Goal: Task Accomplishment & Management: Complete application form

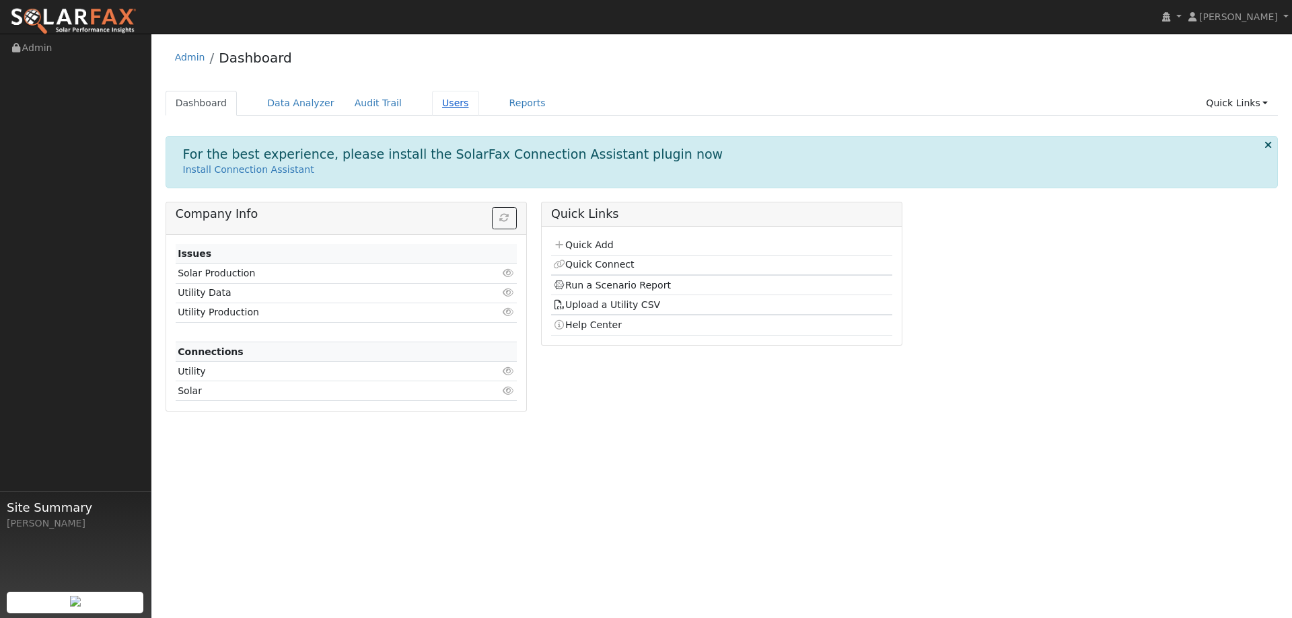
click at [436, 108] on link "Users" at bounding box center [455, 103] width 47 height 25
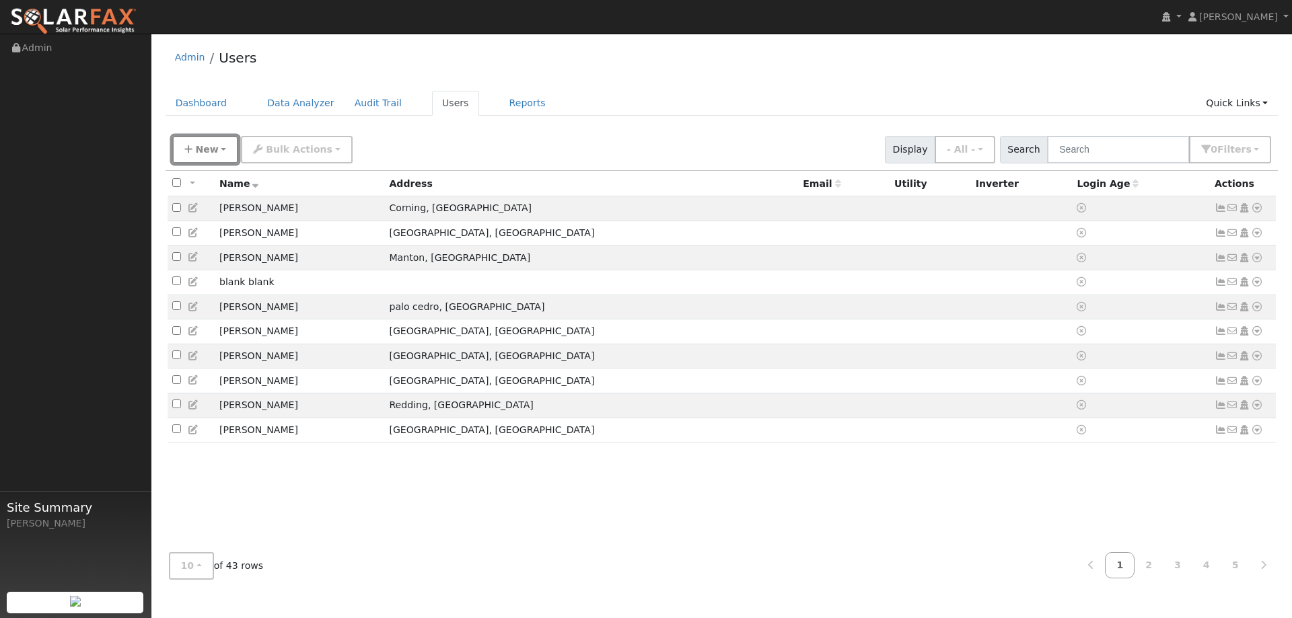
click at [197, 145] on span "New" at bounding box center [206, 149] width 23 height 11
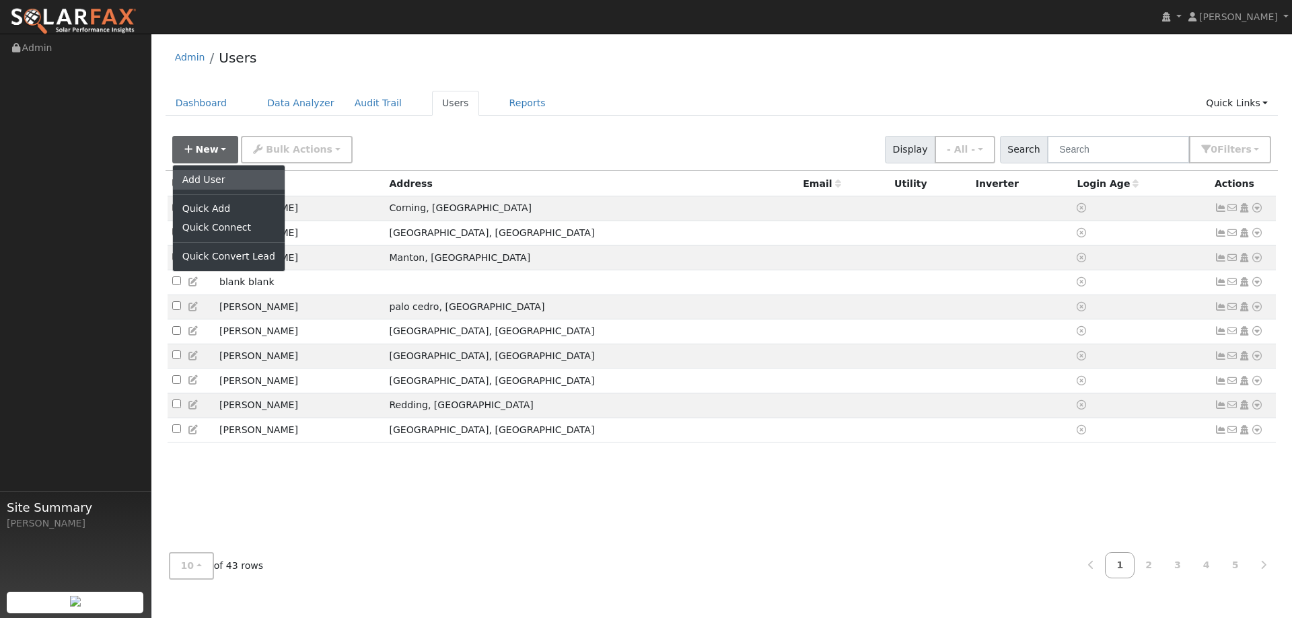
click at [198, 175] on link "Add User" at bounding box center [229, 179] width 112 height 19
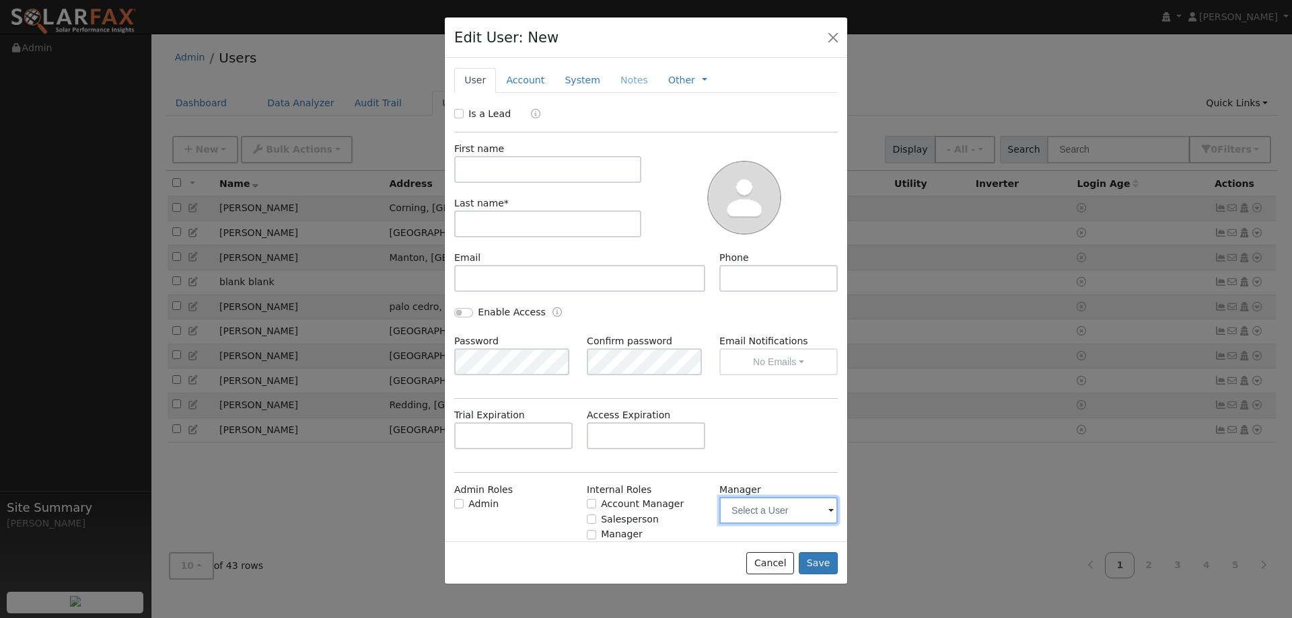
click at [741, 511] on input "text" at bounding box center [778, 510] width 118 height 27
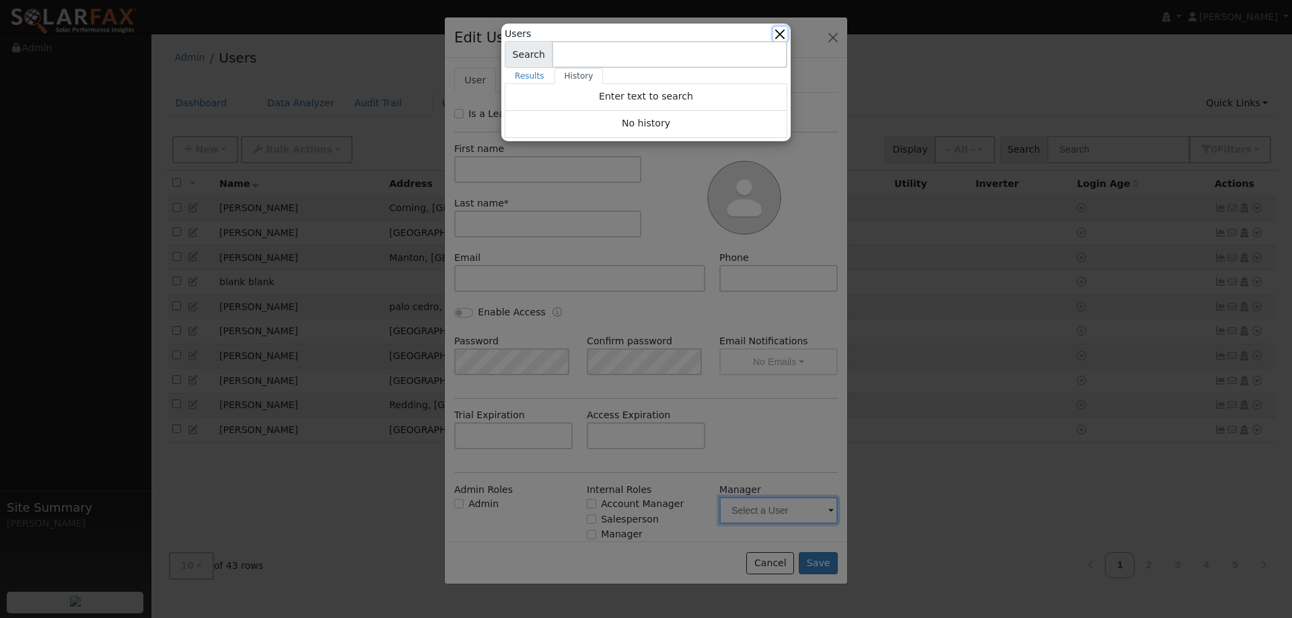
click at [779, 28] on button "button" at bounding box center [780, 34] width 14 height 14
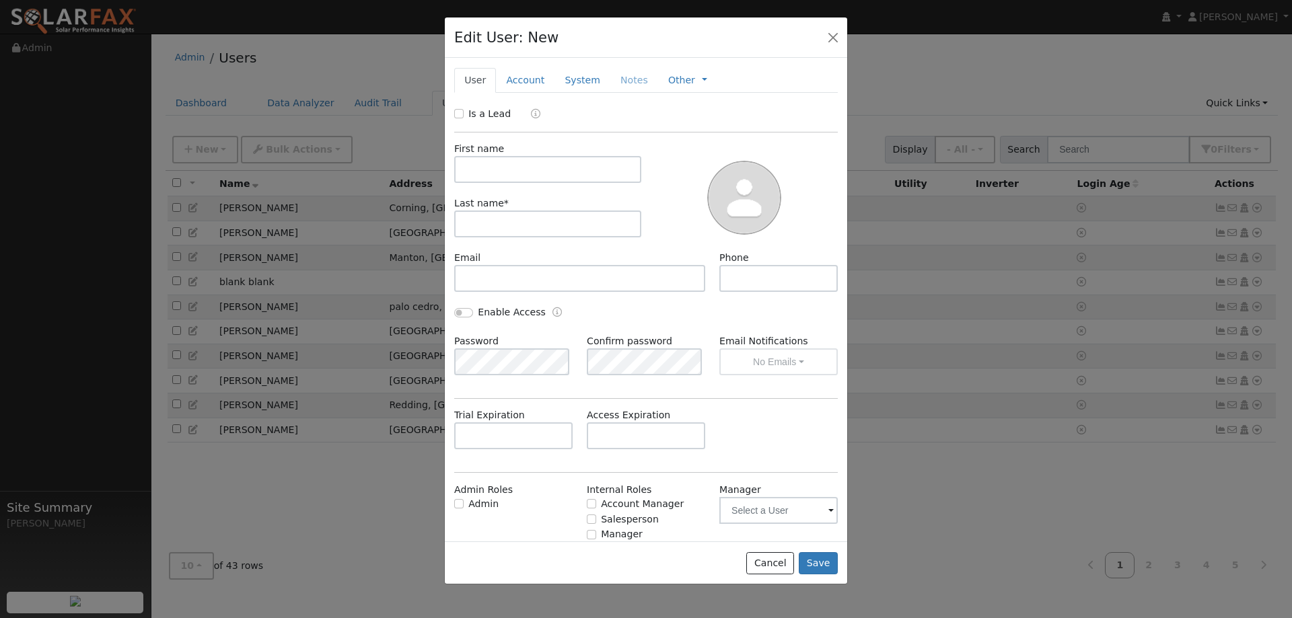
click at [593, 519] on div "Salesperson" at bounding box center [646, 520] width 118 height 14
click at [587, 517] on input "Salesperson" at bounding box center [591, 519] width 9 height 9
checkbox input "true"
click at [468, 162] on input "text" at bounding box center [547, 169] width 187 height 27
type input "Derrick"
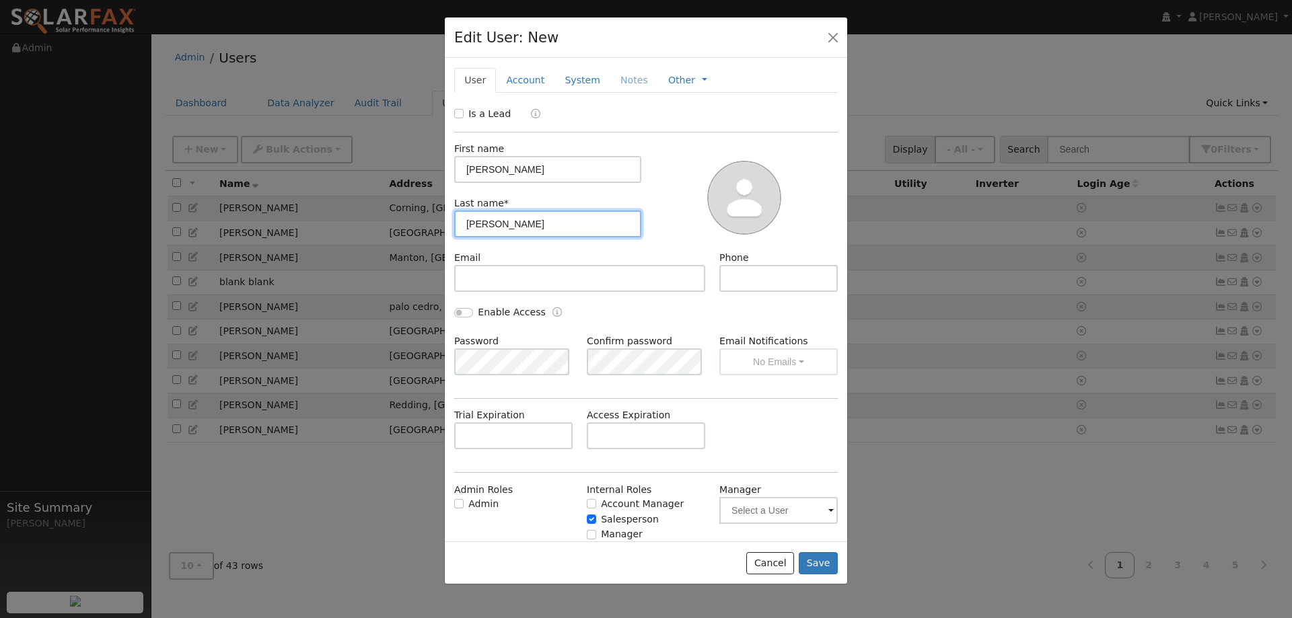
type input "Holt"
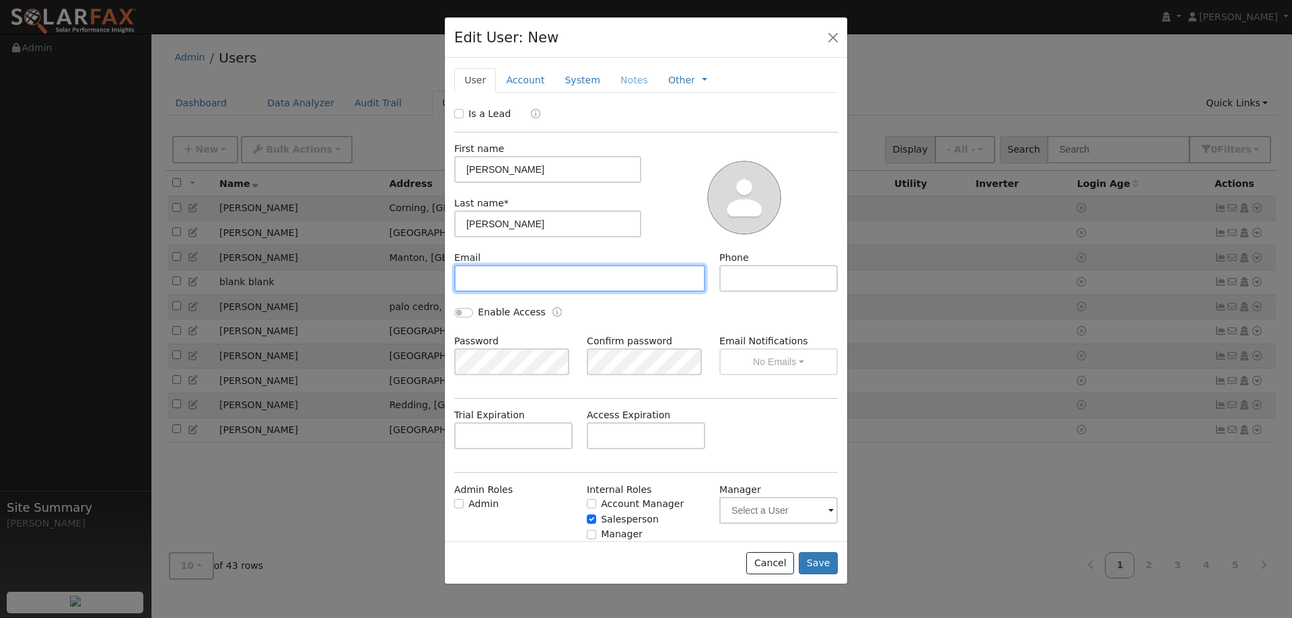
click at [467, 282] on input "text" at bounding box center [579, 278] width 251 height 27
click at [628, 287] on input "text" at bounding box center [579, 278] width 251 height 27
click at [494, 282] on input "text" at bounding box center [579, 278] width 251 height 27
paste input "Derrick@925solarenergy.com"
type input "Derrick@925solarenergy.com"
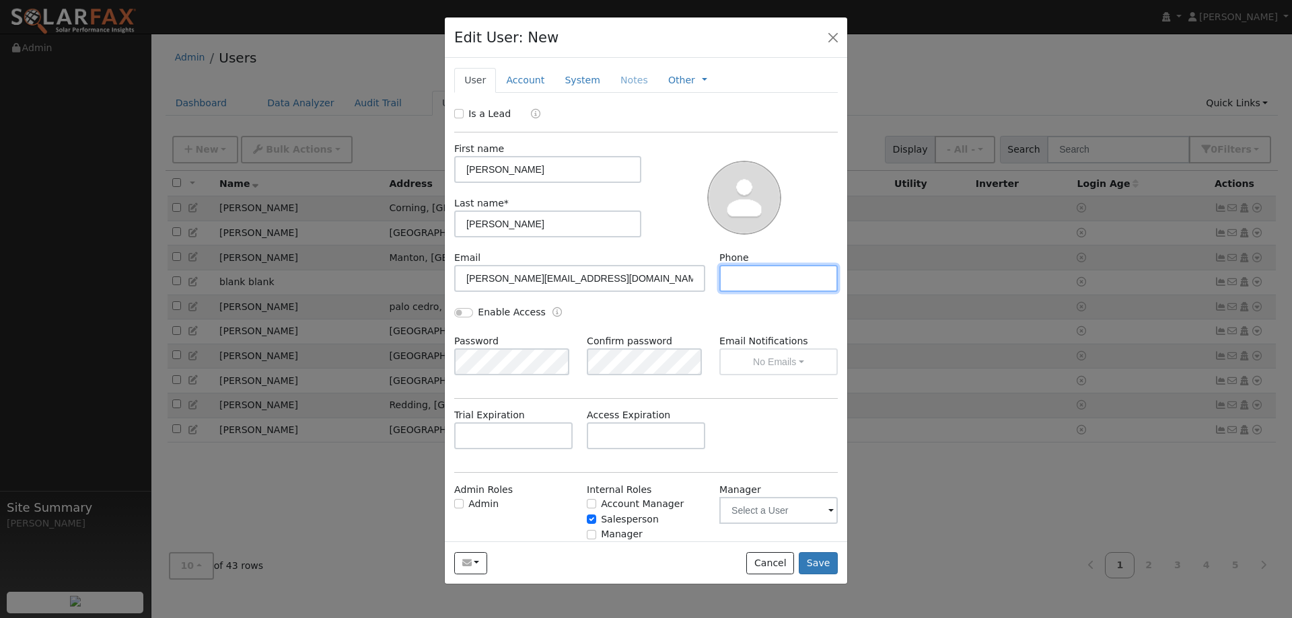
click at [755, 285] on input "text" at bounding box center [778, 278] width 118 height 27
type input "9259636674"
click at [463, 313] on input "Enable Access" at bounding box center [463, 312] width 19 height 9
click at [701, 325] on div "Enable Access" at bounding box center [646, 319] width 398 height 29
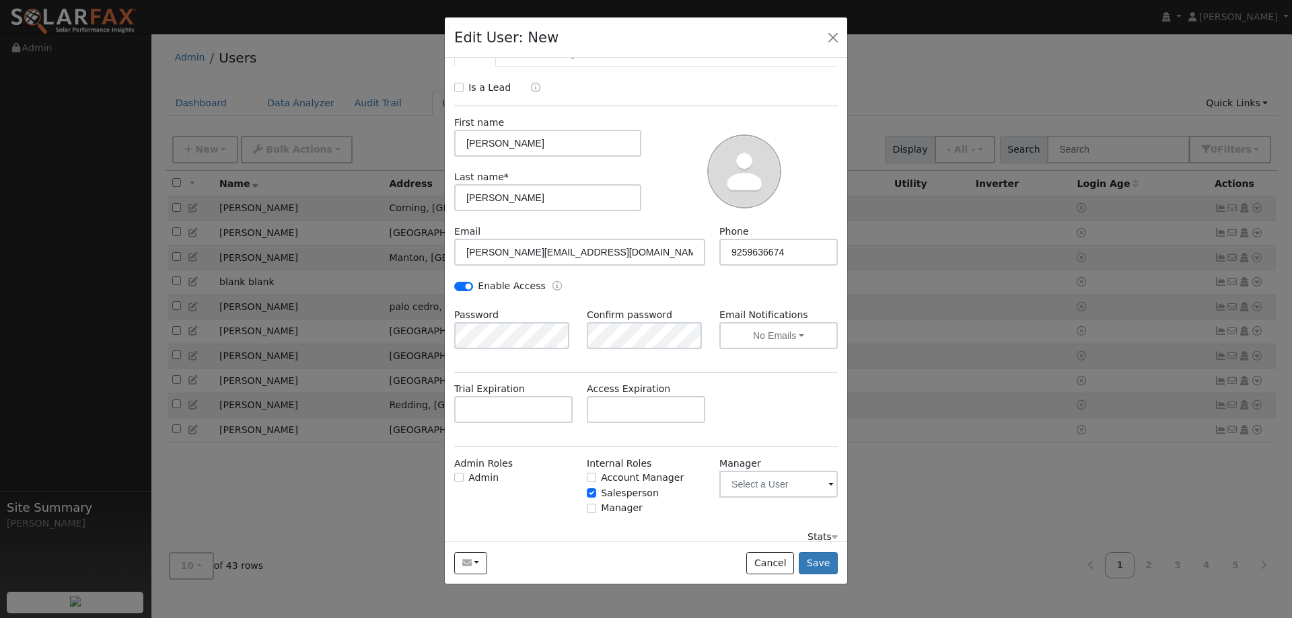
scroll to position [38, 0]
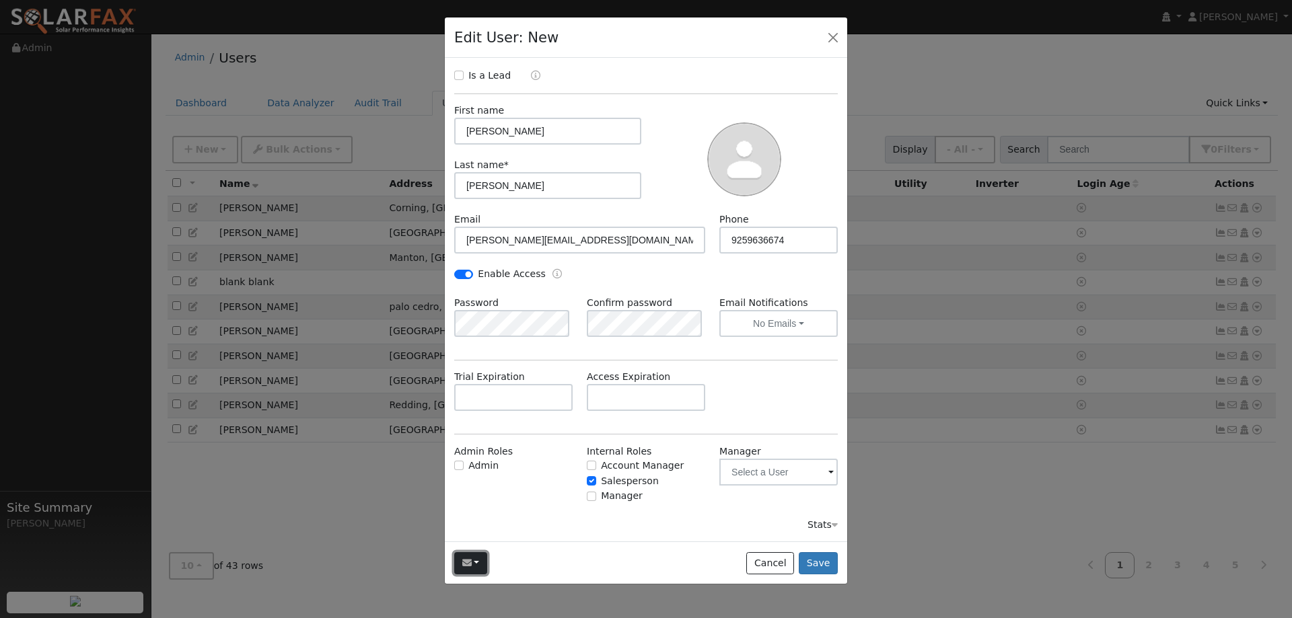
click at [478, 570] on button "button" at bounding box center [470, 563] width 33 height 23
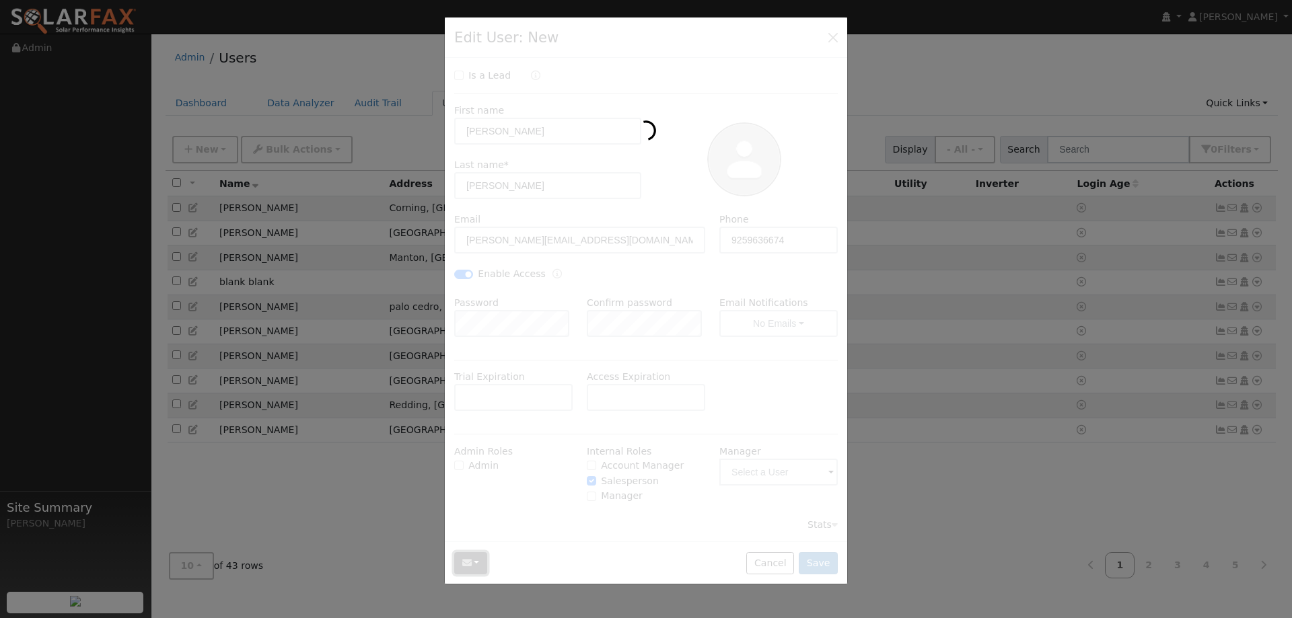
scroll to position [0, 0]
checkbox input "false"
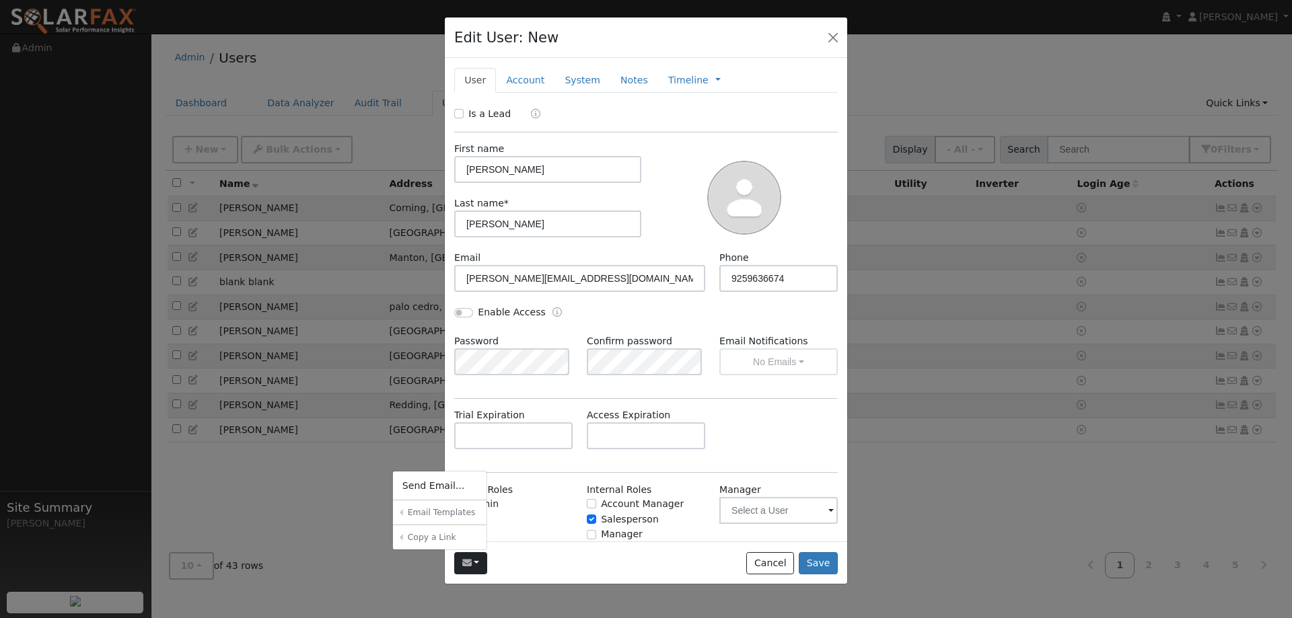
click at [533, 555] on div "Send Email... Email Templates Global Templates 30-Day Access Notification Compa…" at bounding box center [646, 563] width 402 height 42
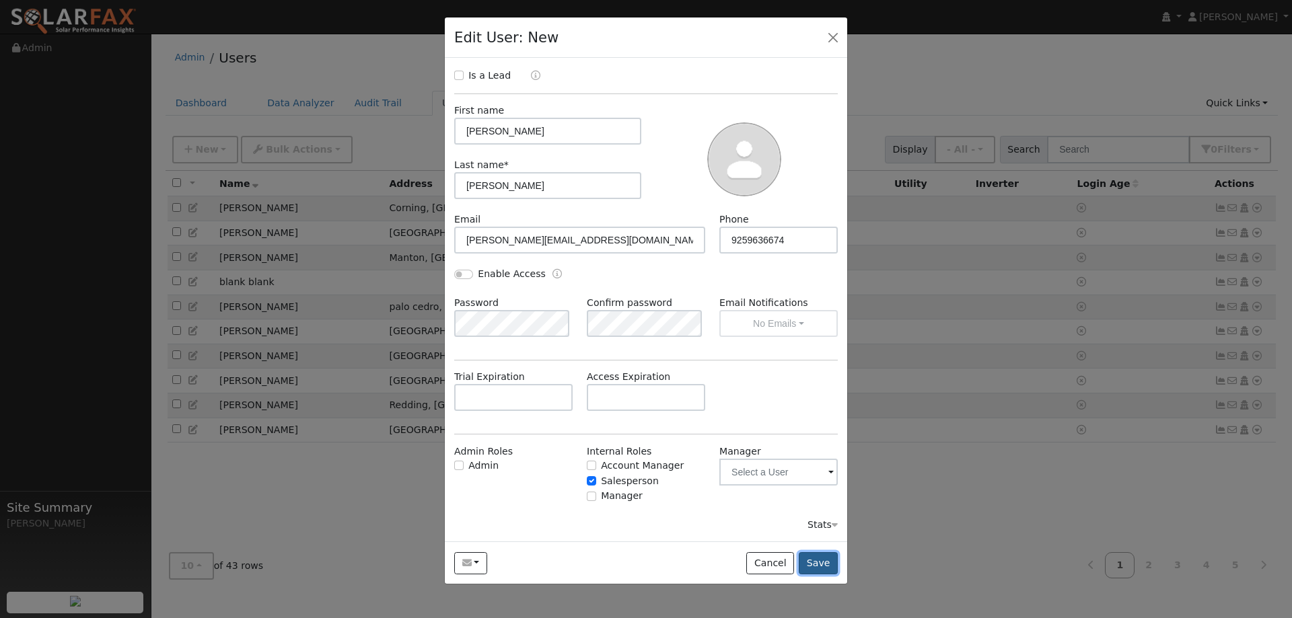
click at [825, 558] on button "Save" at bounding box center [818, 563] width 39 height 23
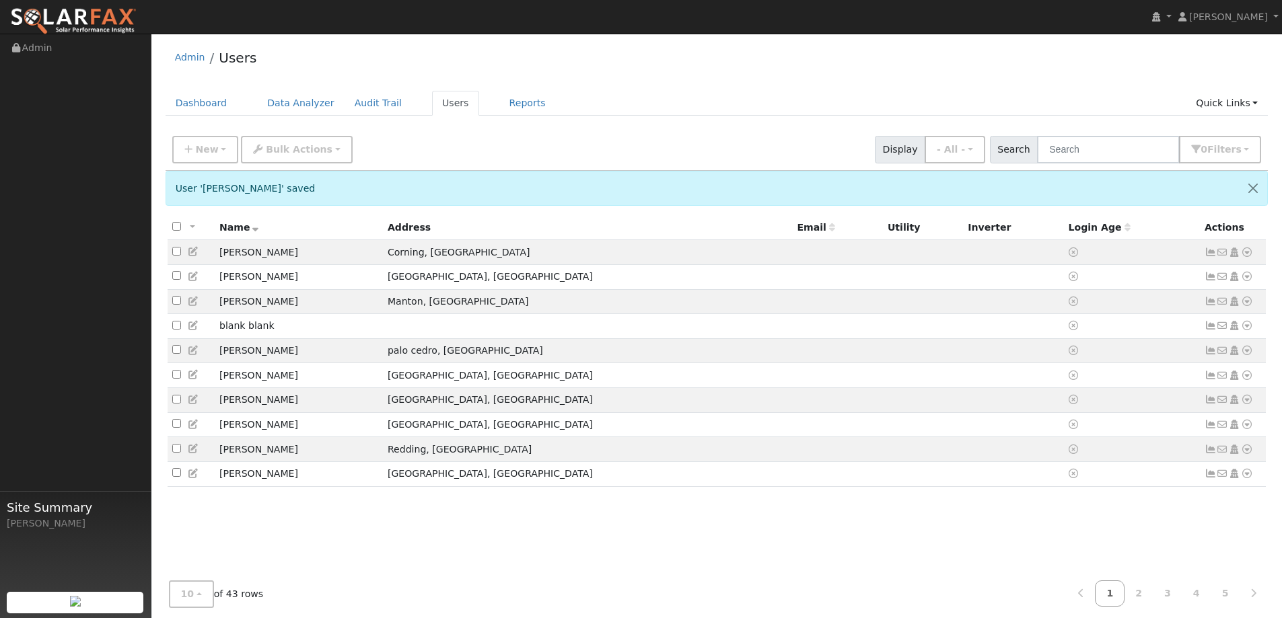
drag, startPoint x: 840, startPoint y: 539, endPoint x: 850, endPoint y: 538, distance: 9.5
click at [841, 539] on div "All None All on page None on page Name Address Email Utility Inverter Login Age…" at bounding box center [716, 400] width 1103 height 371
click at [1247, 594] on link at bounding box center [1252, 594] width 29 height 26
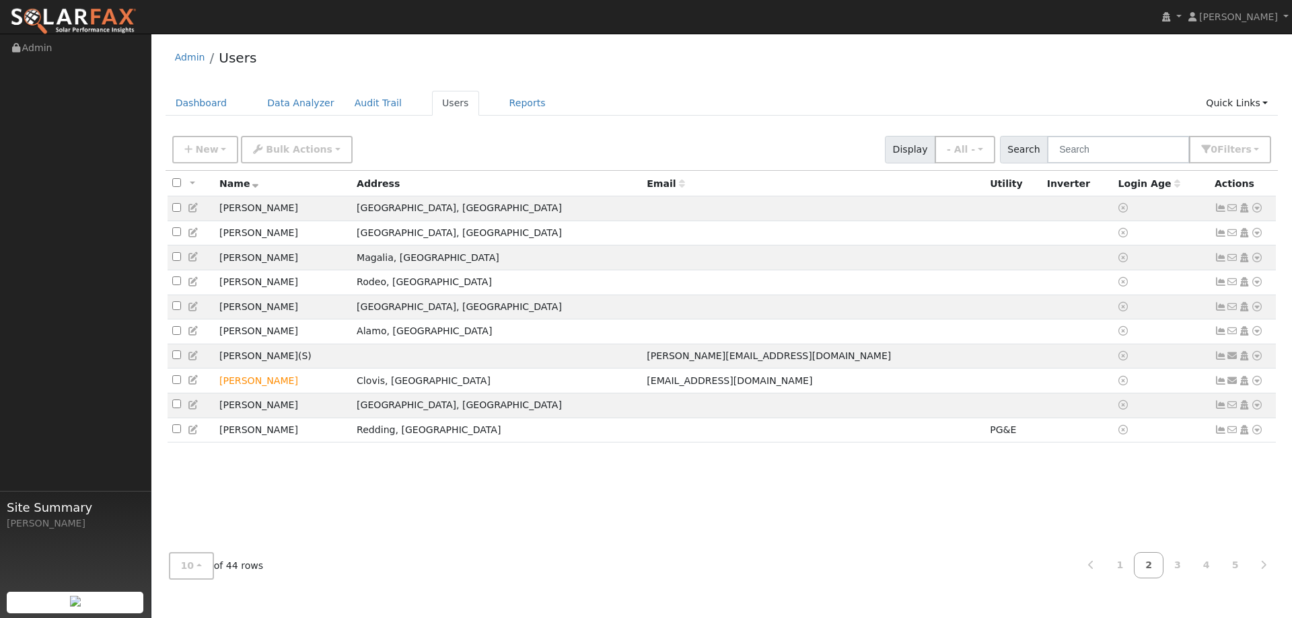
click at [1248, 594] on div "User Profile First name Last name Email Email Notifications No Emails No Emails…" at bounding box center [721, 326] width 1140 height 585
click at [1262, 570] on icon at bounding box center [1263, 564] width 6 height 9
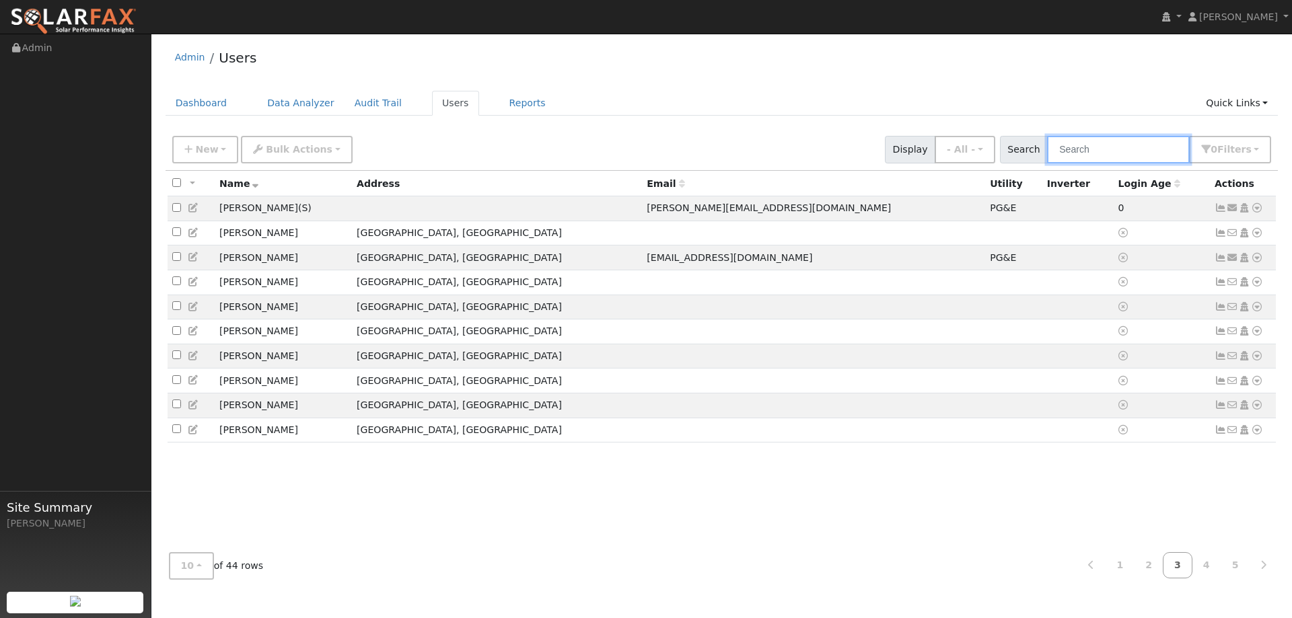
click at [1087, 158] on input "text" at bounding box center [1118, 150] width 143 height 28
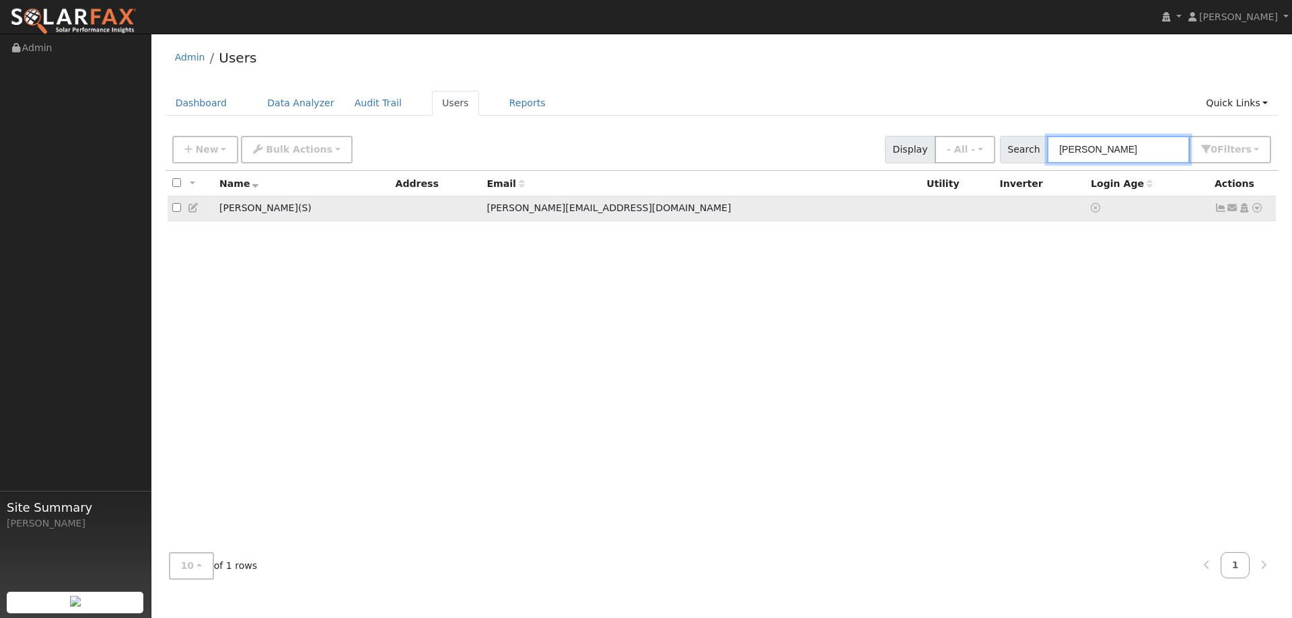
type input "derr"
click at [1230, 213] on icon at bounding box center [1232, 207] width 12 height 9
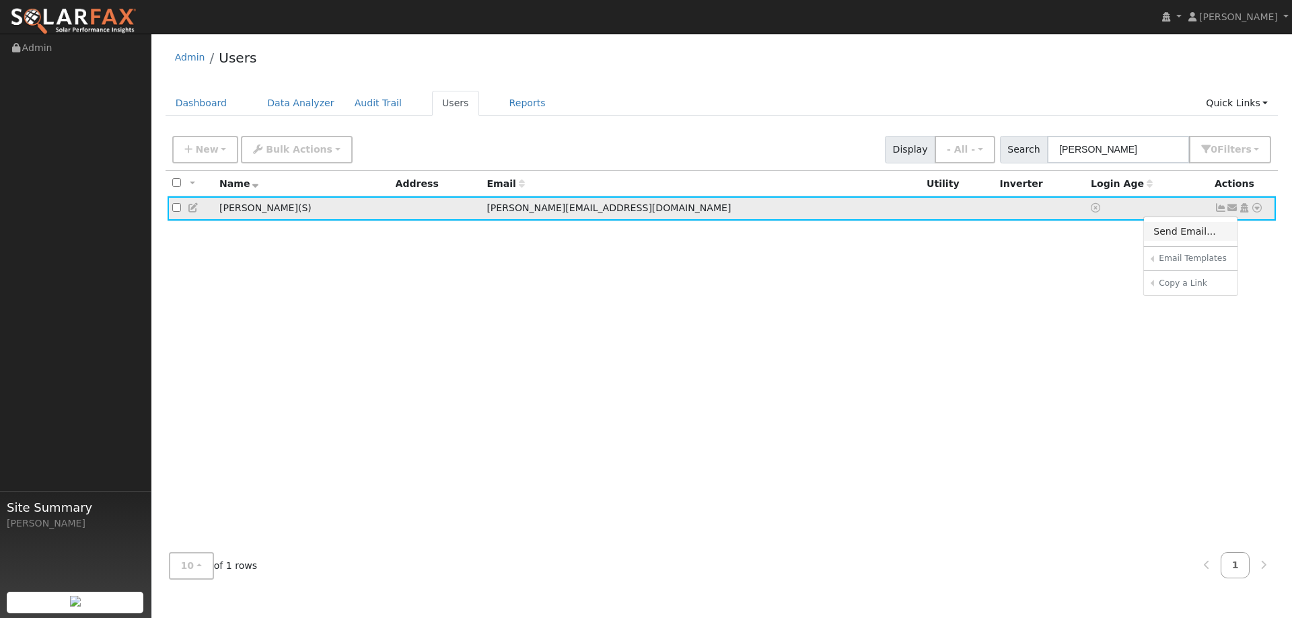
click at [1189, 236] on link "Send Email..." at bounding box center [1191, 231] width 94 height 19
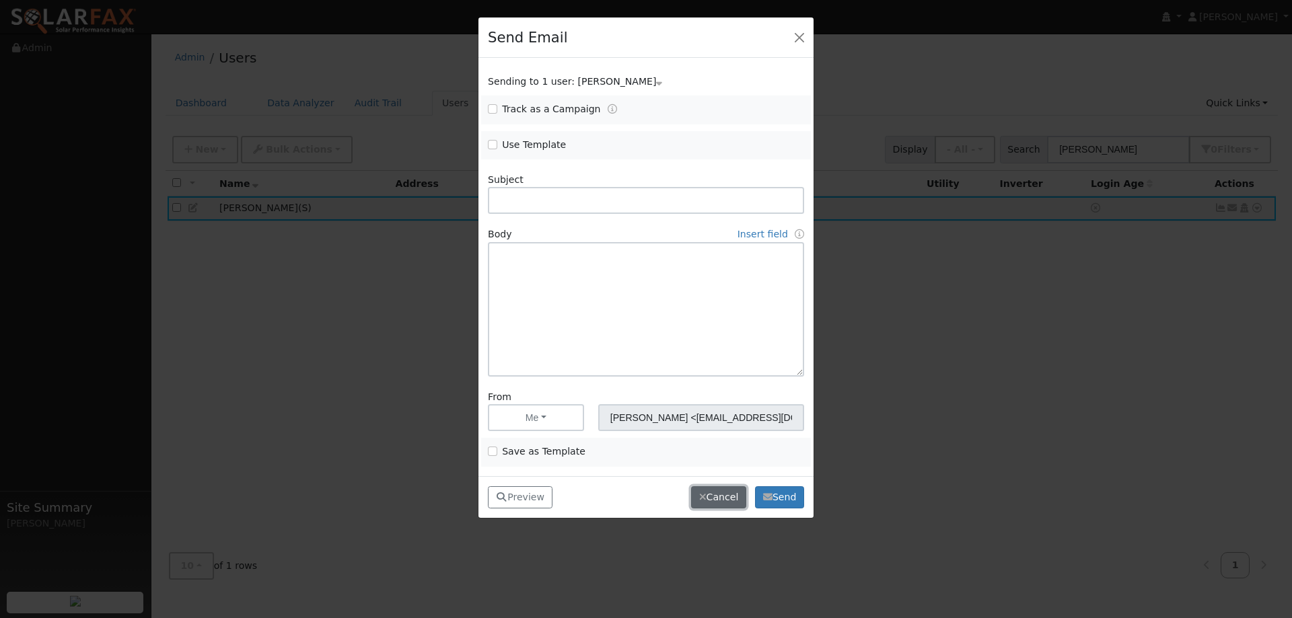
click at [715, 501] on button "Cancel" at bounding box center [718, 497] width 55 height 23
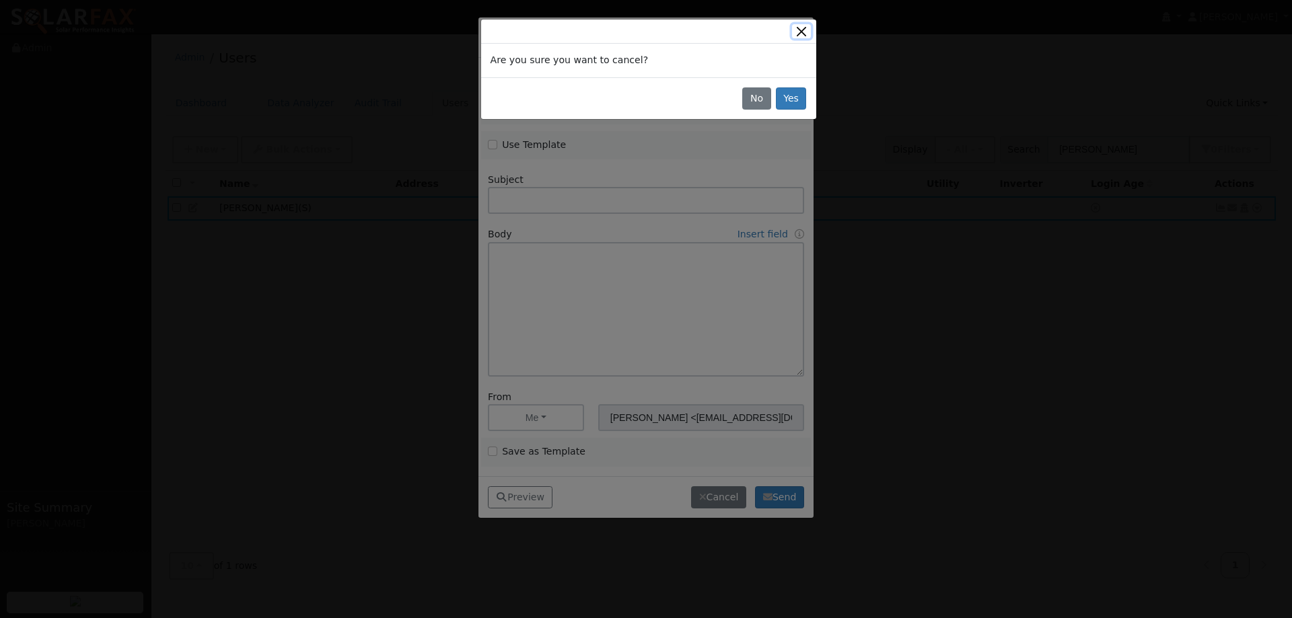
click at [800, 31] on button "Close" at bounding box center [801, 31] width 19 height 14
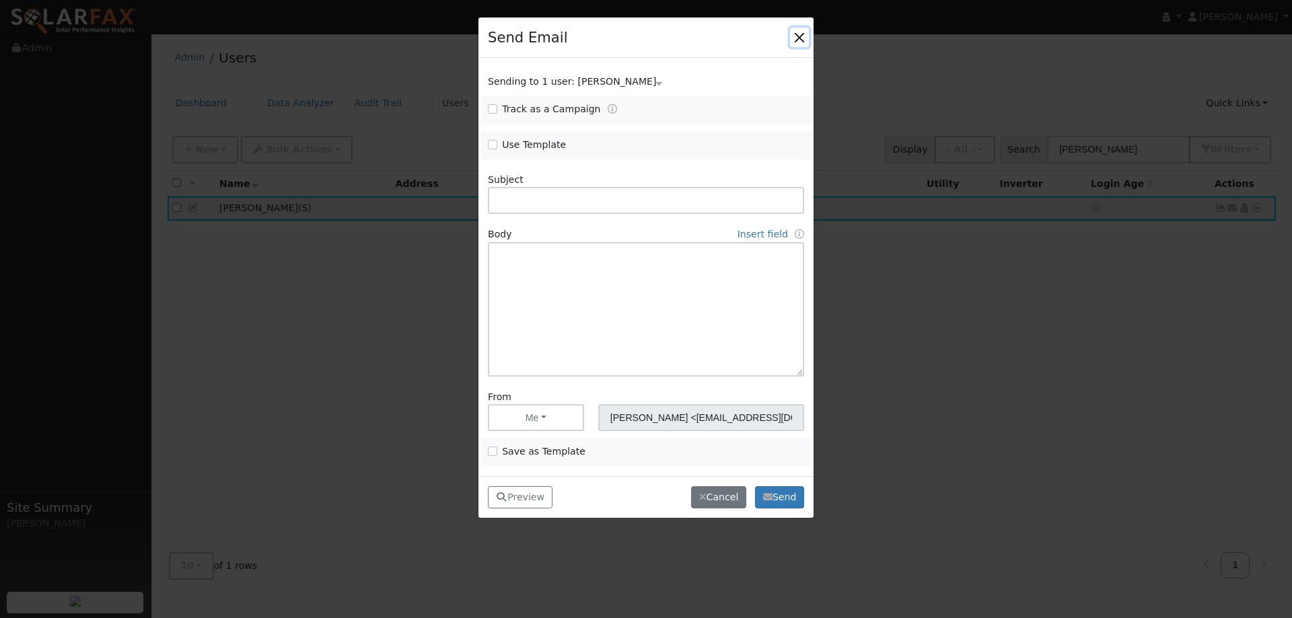
click at [801, 33] on button "button" at bounding box center [799, 37] width 19 height 19
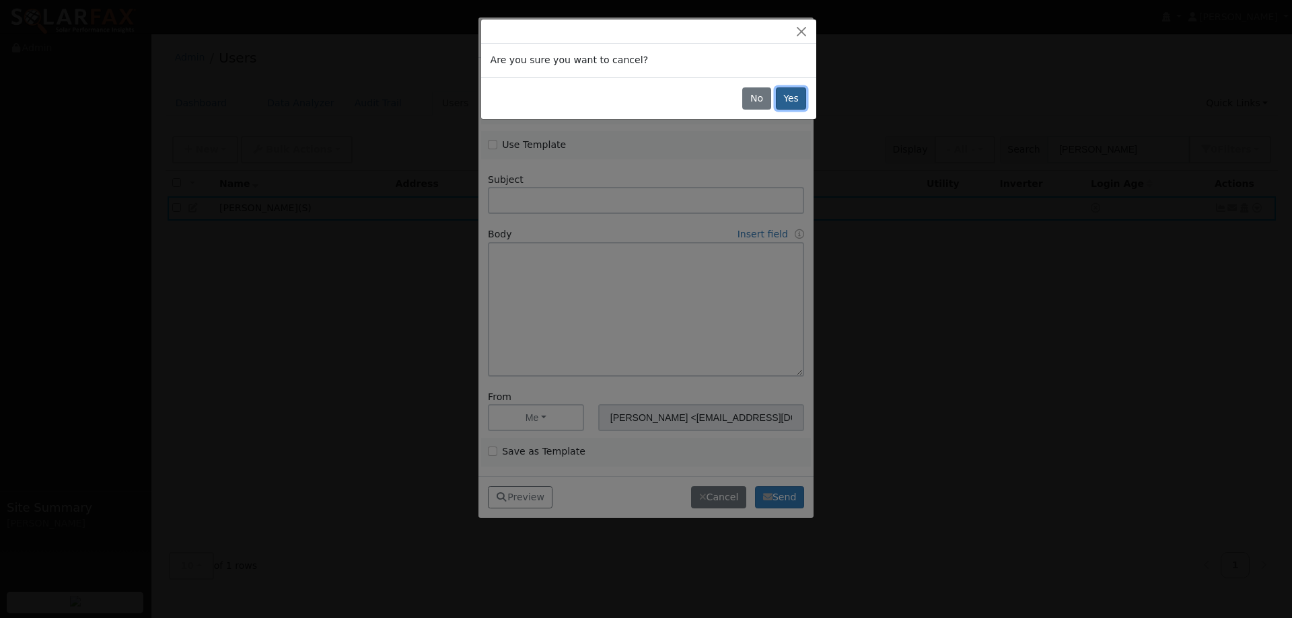
click at [784, 104] on button "Yes" at bounding box center [791, 98] width 31 height 23
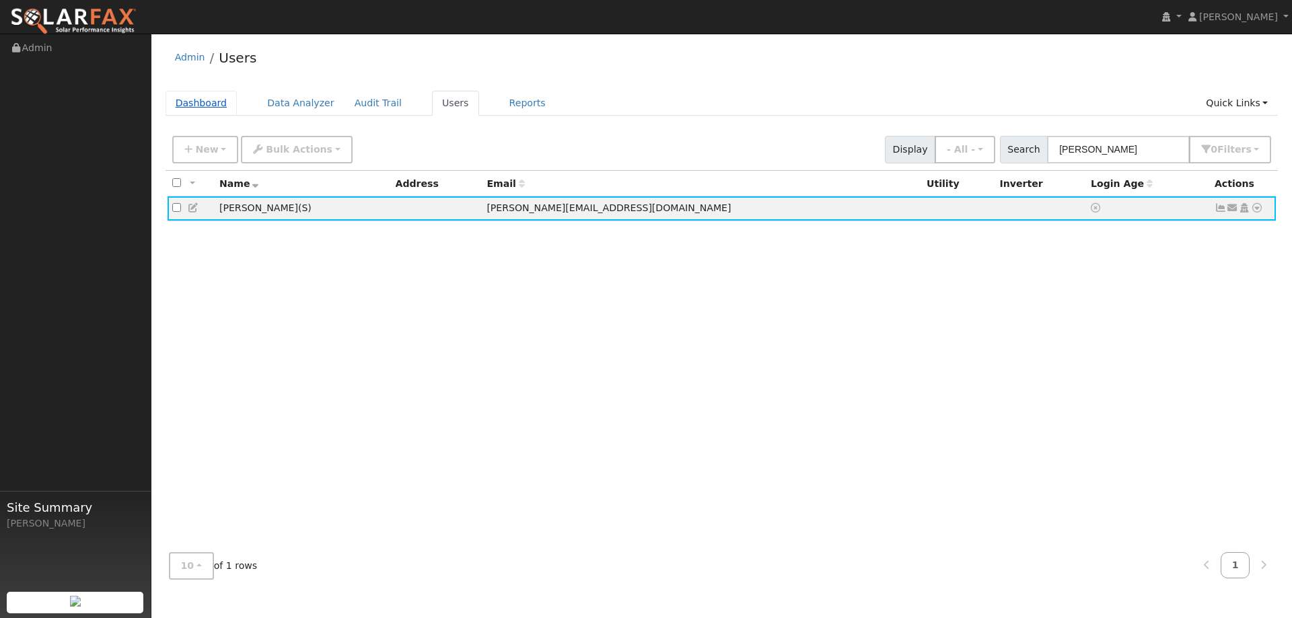
click at [206, 96] on link "Dashboard" at bounding box center [201, 103] width 72 height 25
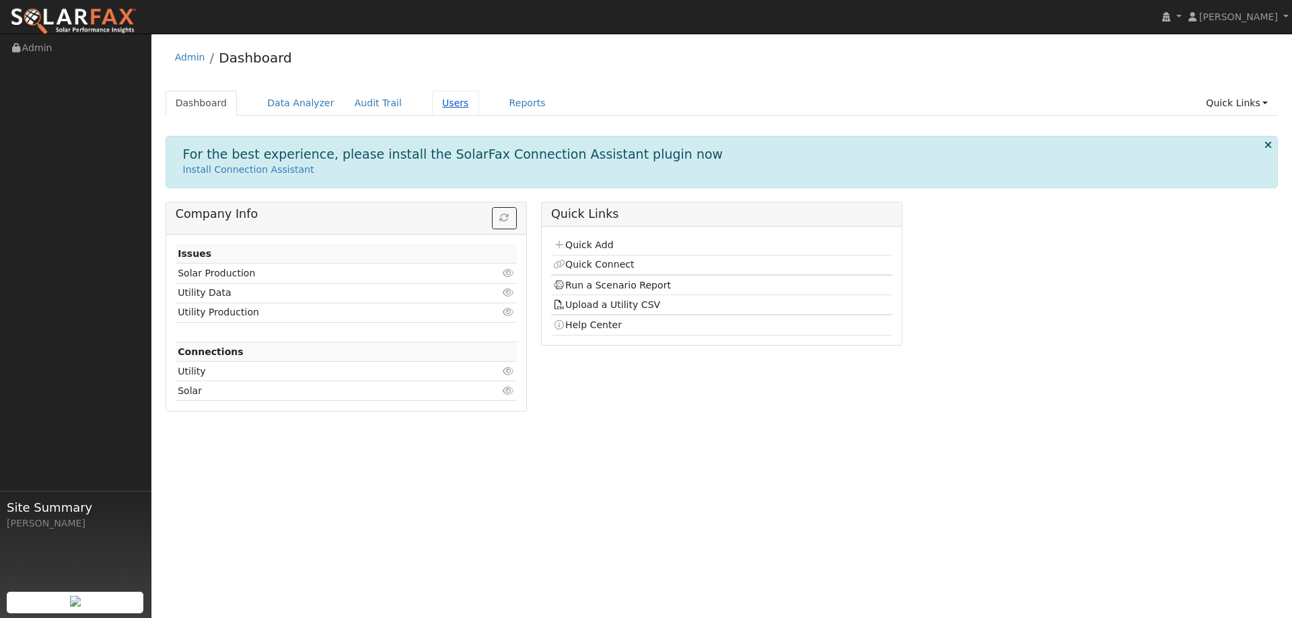
click at [432, 103] on link "Users" at bounding box center [455, 103] width 47 height 25
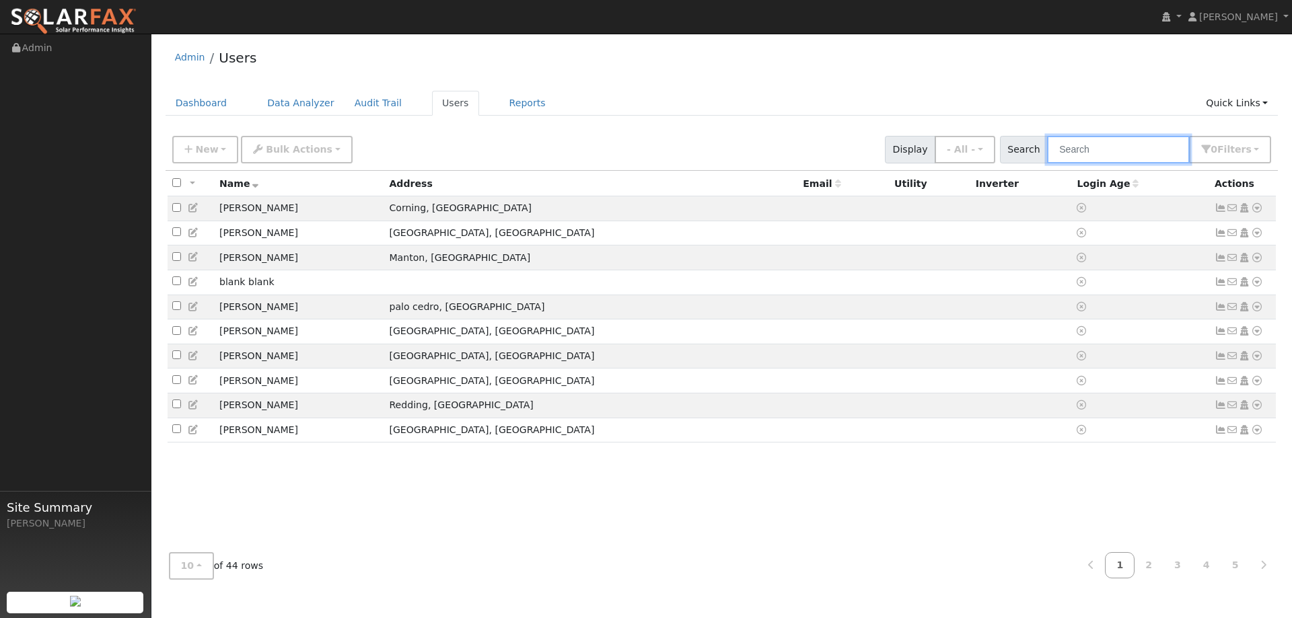
click at [1096, 155] on input "text" at bounding box center [1118, 150] width 143 height 28
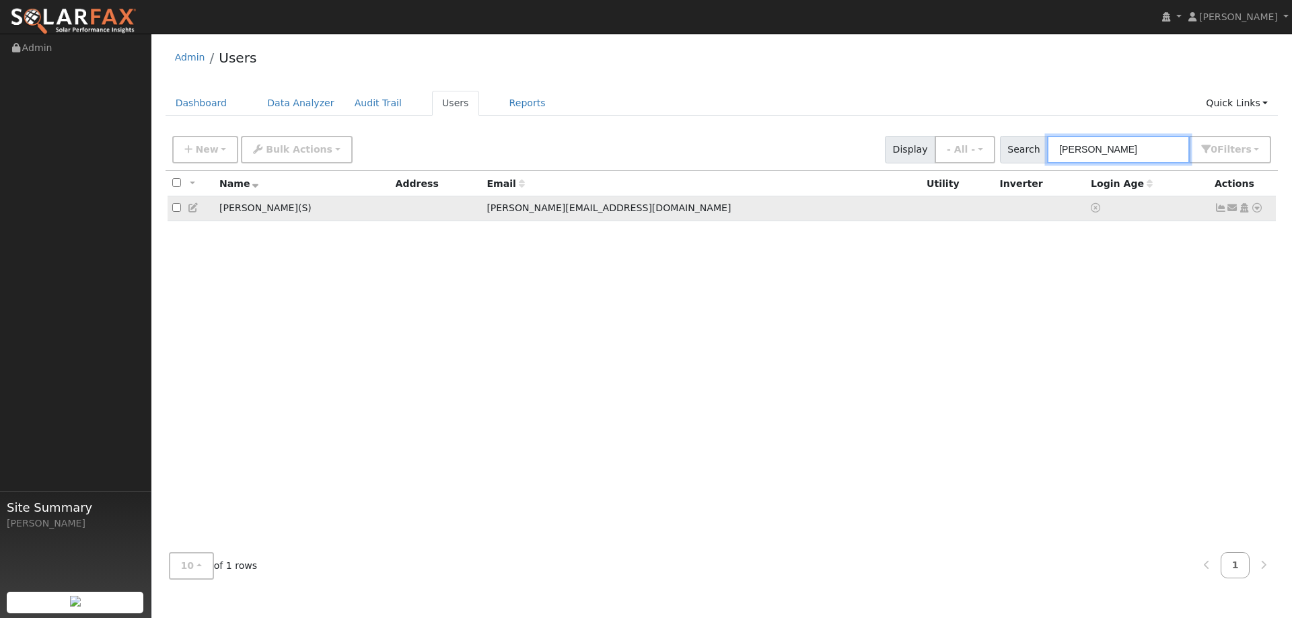
type input "derrick"
click at [613, 221] on td "Derrick@925solarenergy.com" at bounding box center [702, 208] width 440 height 25
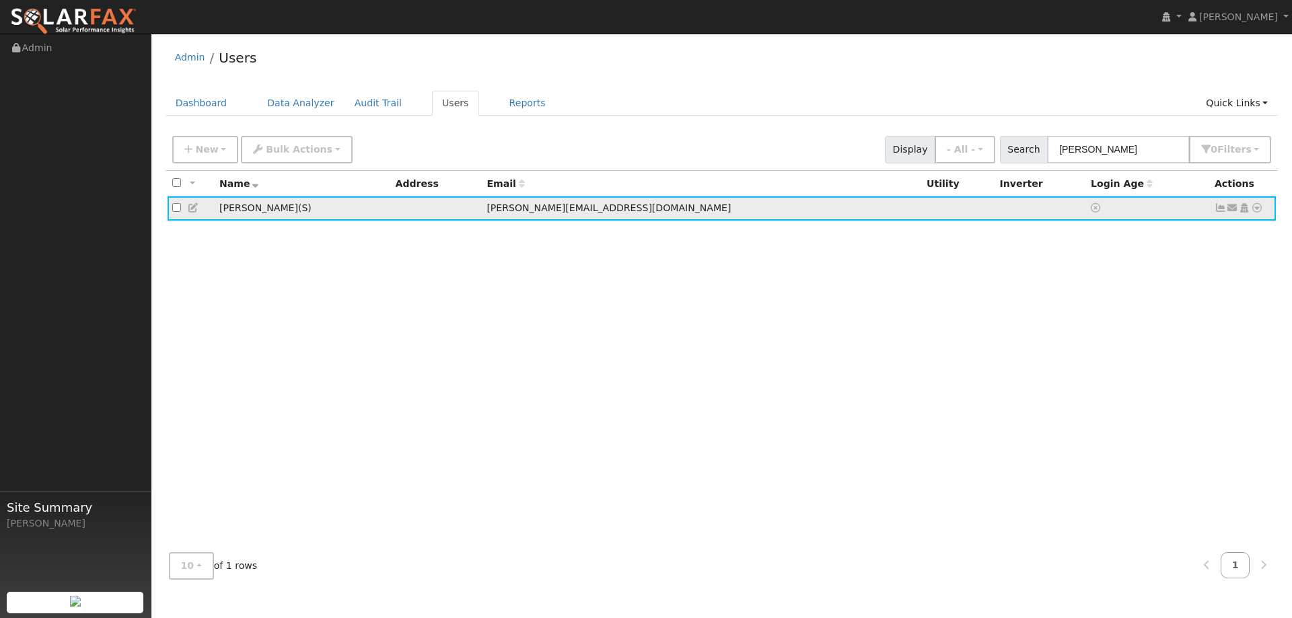
click at [361, 208] on td "Derrick Holt ( S )" at bounding box center [303, 208] width 176 height 25
click at [513, 210] on td "Derrick@925solarenergy.com" at bounding box center [702, 208] width 440 height 25
click at [233, 211] on td "Derrick Holt ( S )" at bounding box center [303, 208] width 176 height 25
click at [215, 215] on td "Derrick Holt ( S )" at bounding box center [303, 208] width 176 height 25
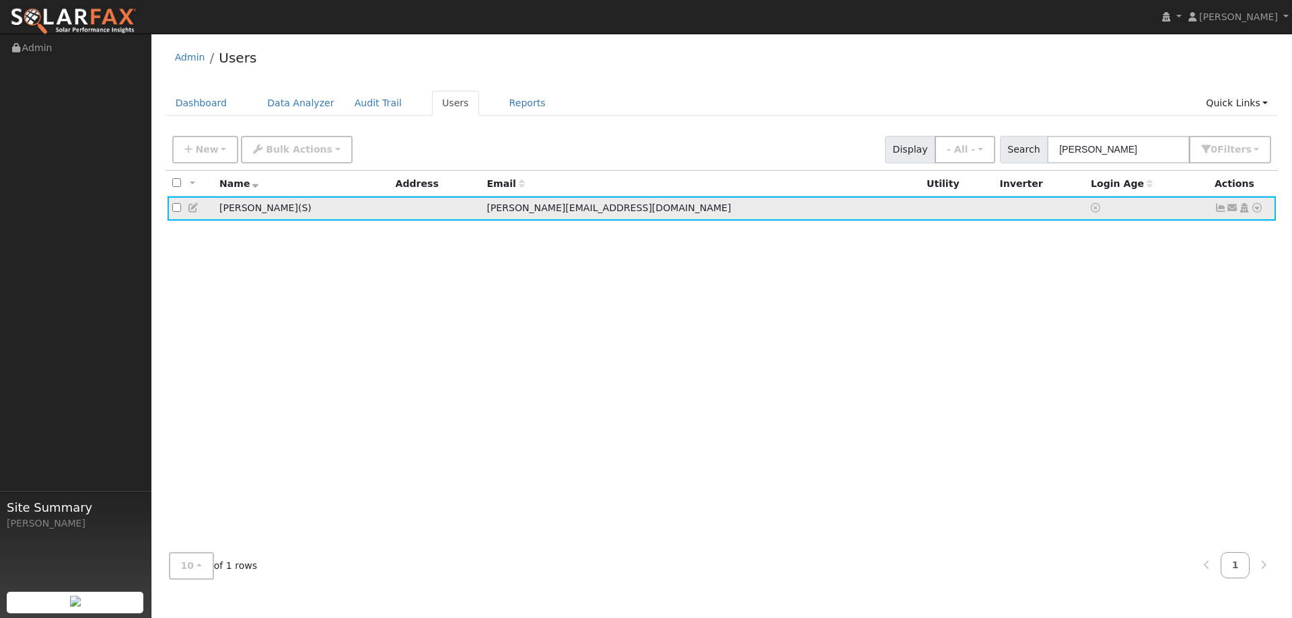
click at [1256, 213] on icon at bounding box center [1257, 207] width 12 height 9
click at [439, 214] on td at bounding box center [436, 208] width 91 height 25
click at [1245, 211] on icon at bounding box center [1244, 207] width 12 height 9
